Goal: Task Accomplishment & Management: Complete application form

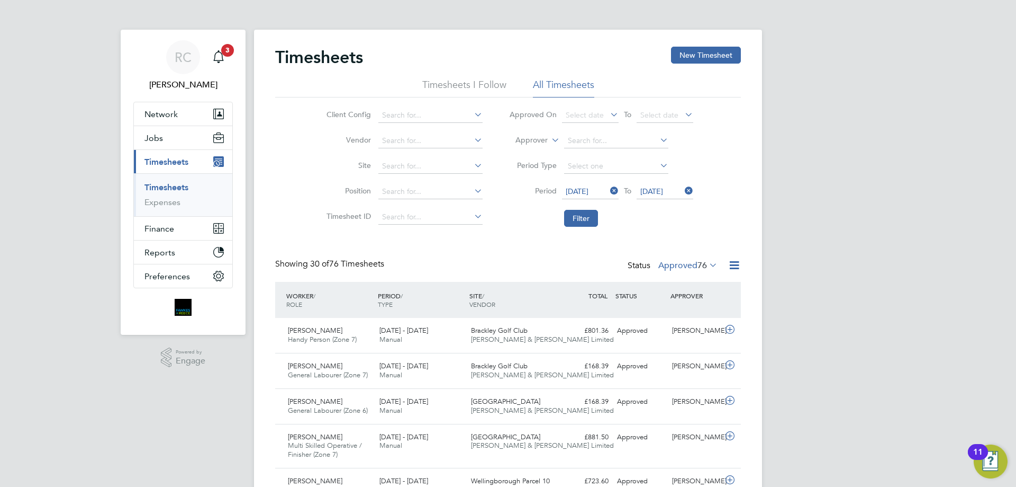
click at [179, 187] on link "Timesheets" at bounding box center [167, 187] width 44 height 10
click at [183, 190] on link "Timesheets" at bounding box center [167, 187] width 44 height 10
click at [695, 53] on button "New Timesheet" at bounding box center [706, 55] width 70 height 17
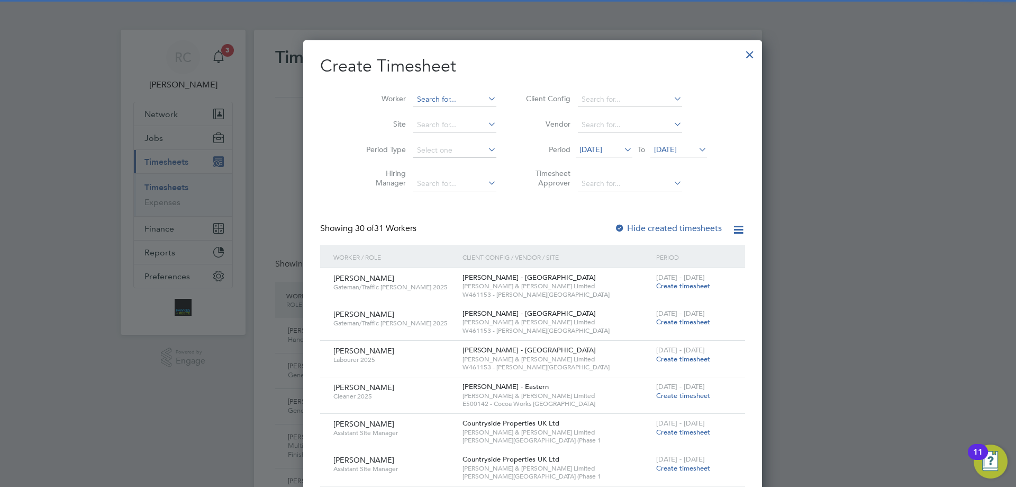
click at [413, 101] on input at bounding box center [454, 99] width 83 height 15
click at [401, 113] on li "[PERSON_NAME]" at bounding box center [453, 113] width 131 height 14
type input "[PERSON_NAME]"
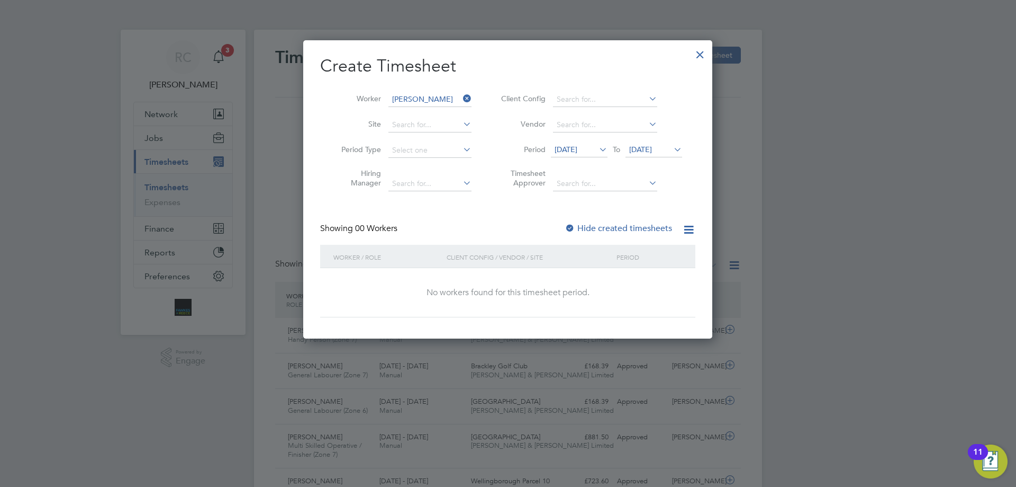
click at [652, 148] on span "[DATE]" at bounding box center [640, 150] width 23 height 10
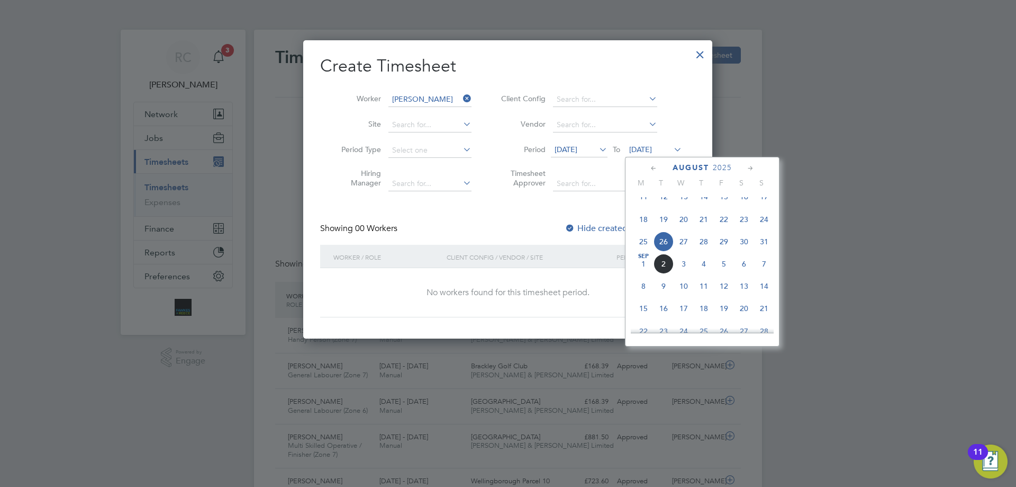
click at [766, 251] on span "31" at bounding box center [764, 241] width 20 height 20
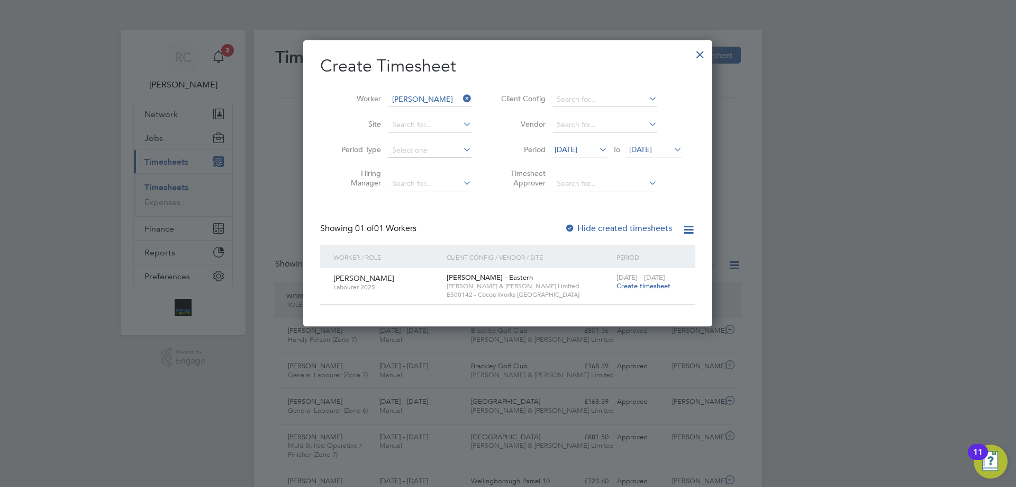
click at [575, 227] on div at bounding box center [570, 228] width 11 height 11
click at [576, 152] on span "[DATE]" at bounding box center [566, 150] width 23 height 10
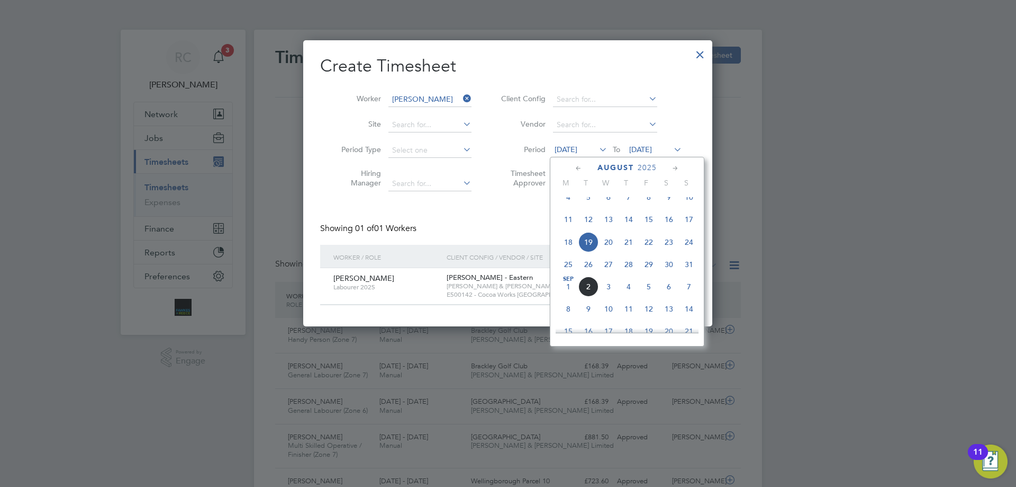
click at [570, 252] on span "18" at bounding box center [569, 242] width 20 height 20
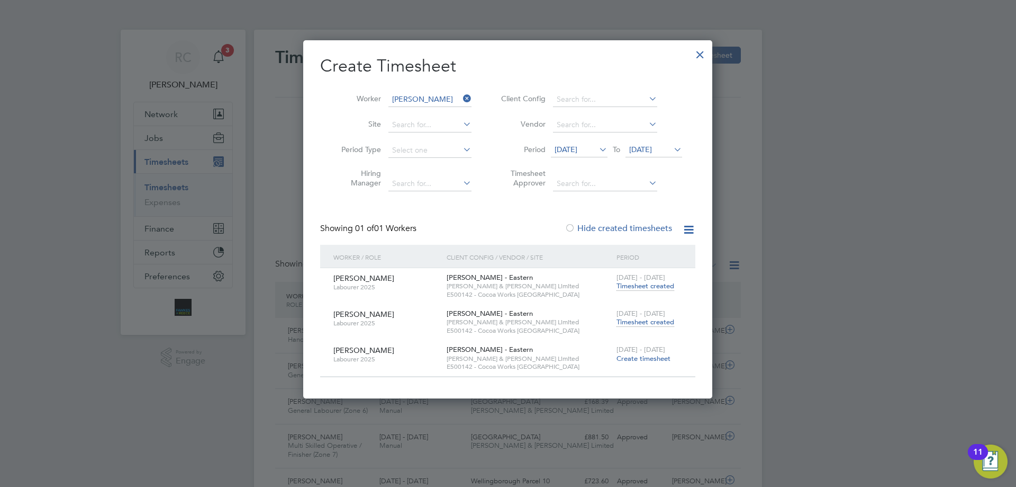
click at [651, 321] on span "Timesheet created" at bounding box center [646, 322] width 58 height 10
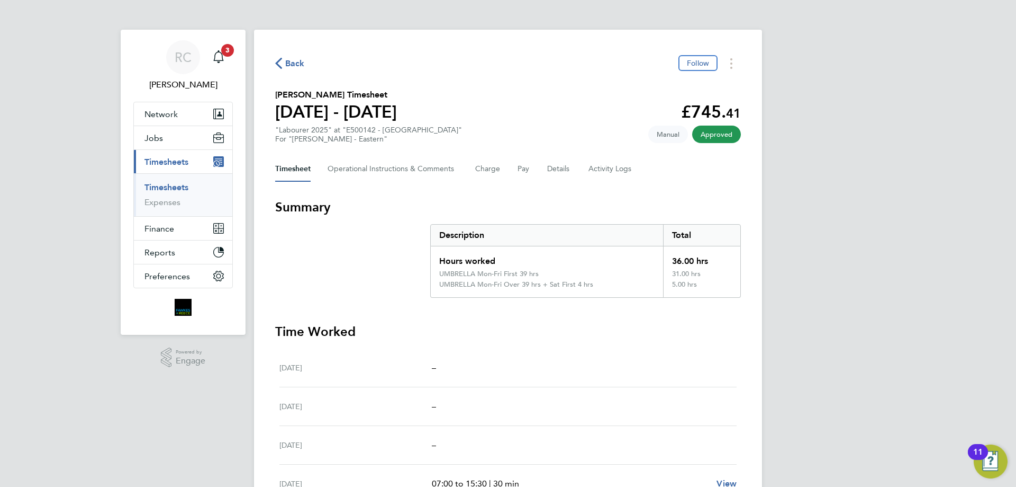
click at [168, 180] on ul "Timesheets Expenses" at bounding box center [183, 194] width 98 height 43
click at [169, 187] on link "Timesheets" at bounding box center [167, 187] width 44 height 10
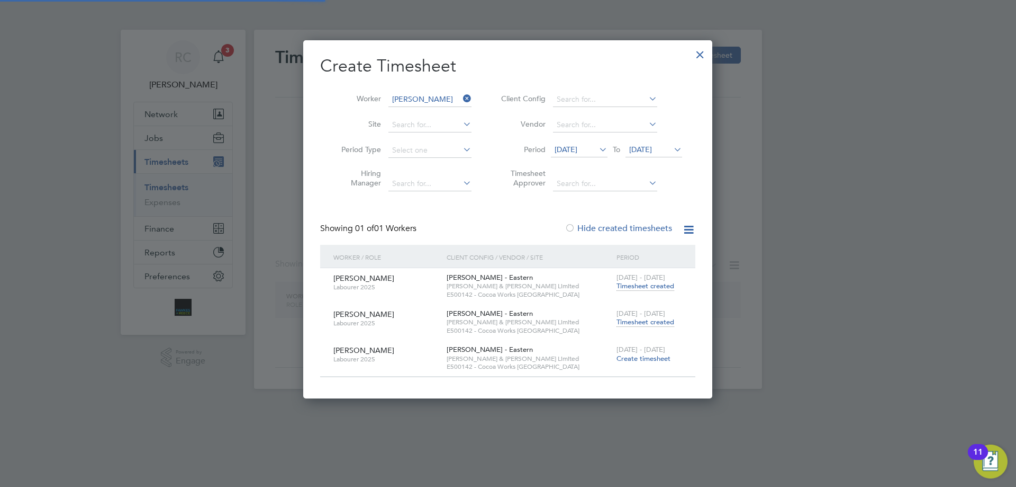
scroll to position [357, 410]
click at [418, 96] on input "[PERSON_NAME]" at bounding box center [430, 99] width 83 height 15
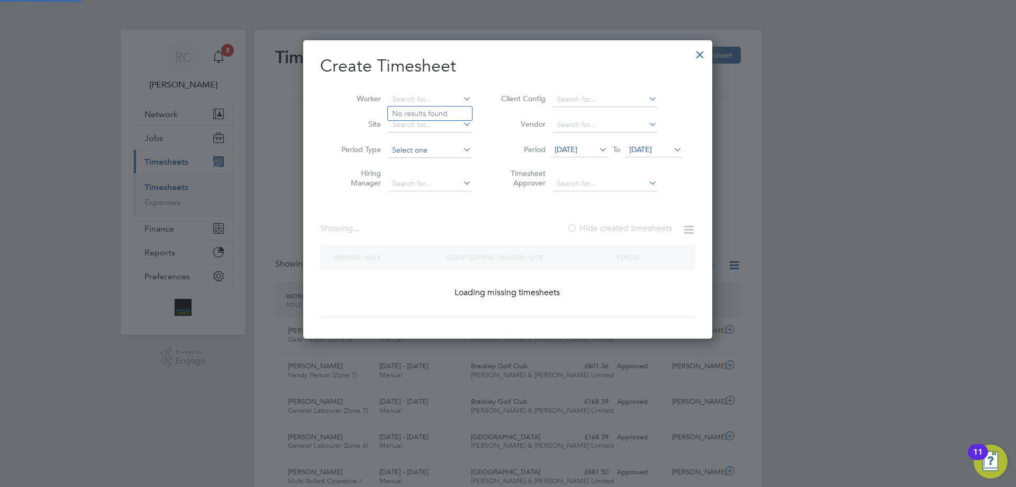
scroll to position [5, 5]
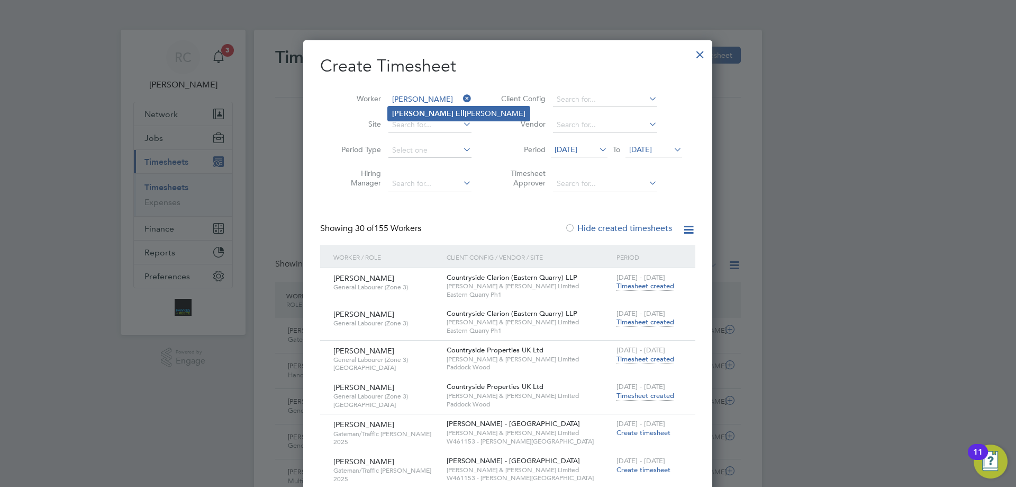
click at [420, 109] on b "[PERSON_NAME]" at bounding box center [422, 113] width 61 height 9
type input "[PERSON_NAME]"
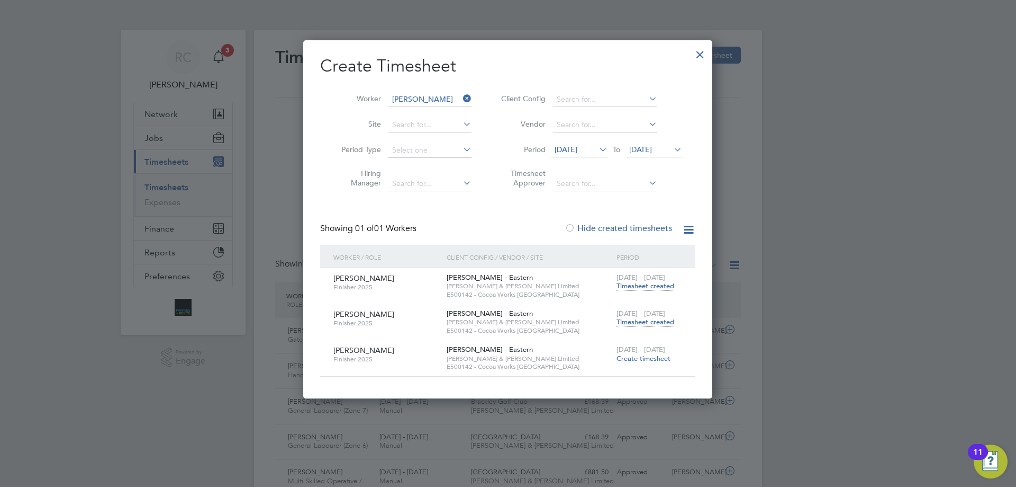
click at [641, 320] on span "Timesheet created" at bounding box center [646, 322] width 58 height 10
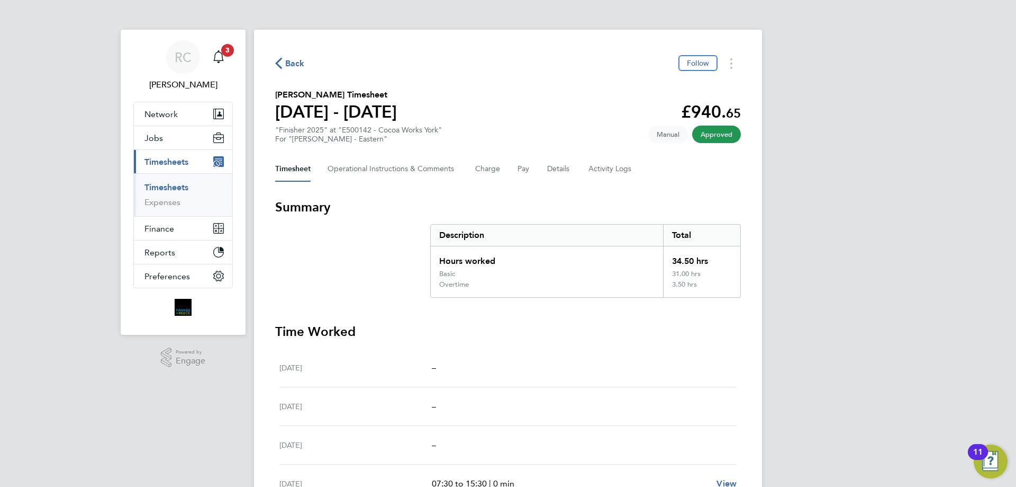
click at [162, 189] on link "Timesheets" at bounding box center [167, 187] width 44 height 10
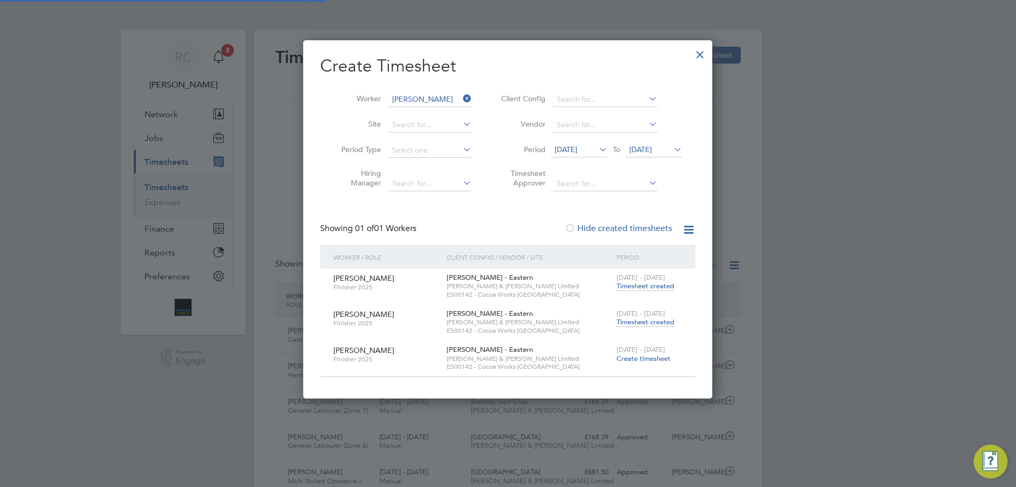
scroll to position [27, 92]
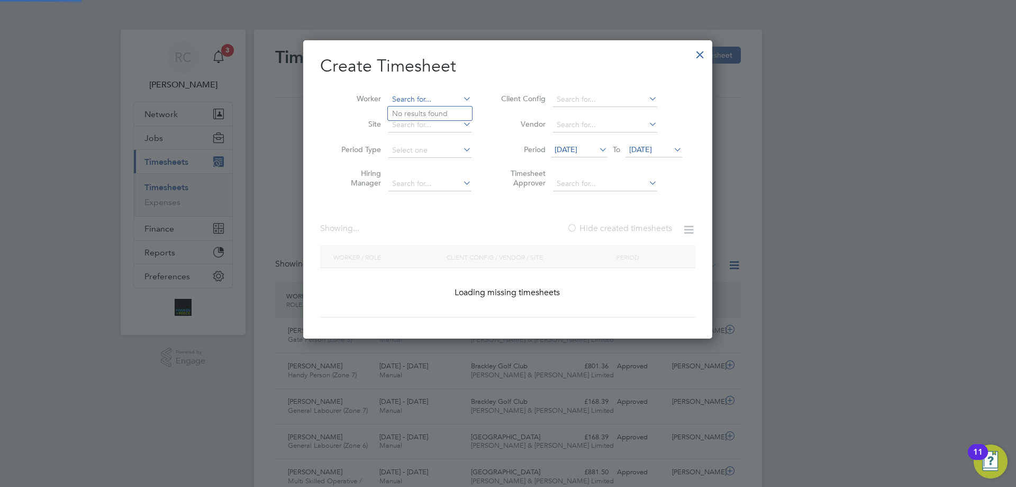
click at [416, 95] on input at bounding box center [430, 99] width 83 height 15
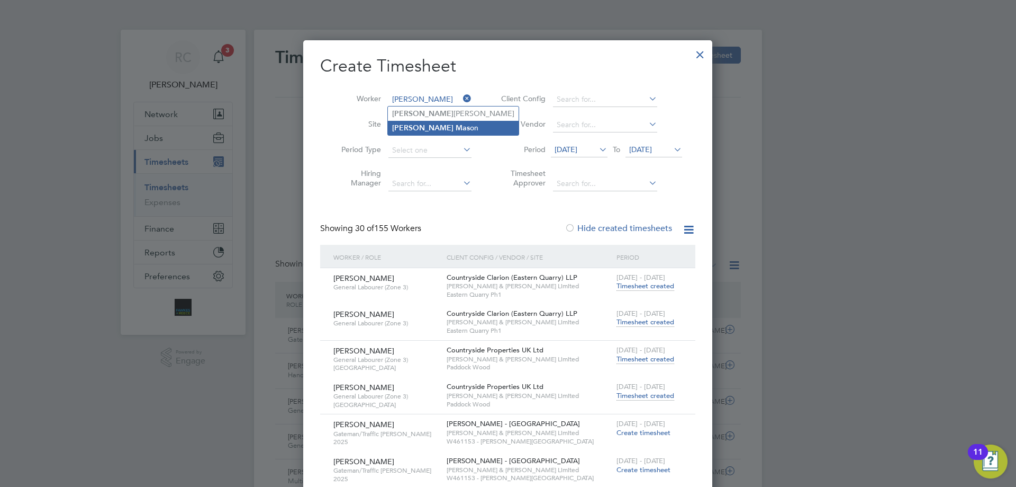
click at [426, 130] on li "[PERSON_NAME] on" at bounding box center [453, 128] width 131 height 14
type input "[PERSON_NAME]"
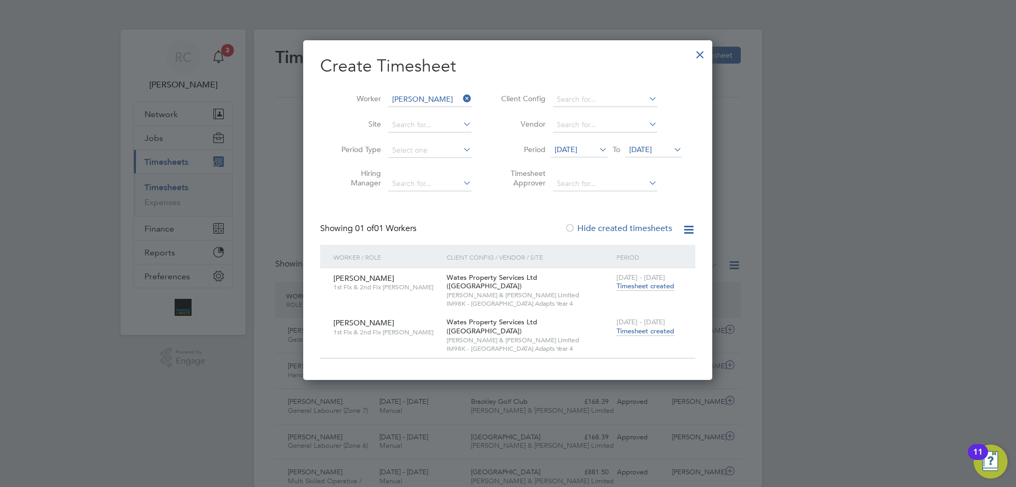
click at [652, 326] on span "Timesheet created" at bounding box center [646, 331] width 58 height 10
